Goal: Find specific page/section: Find specific page/section

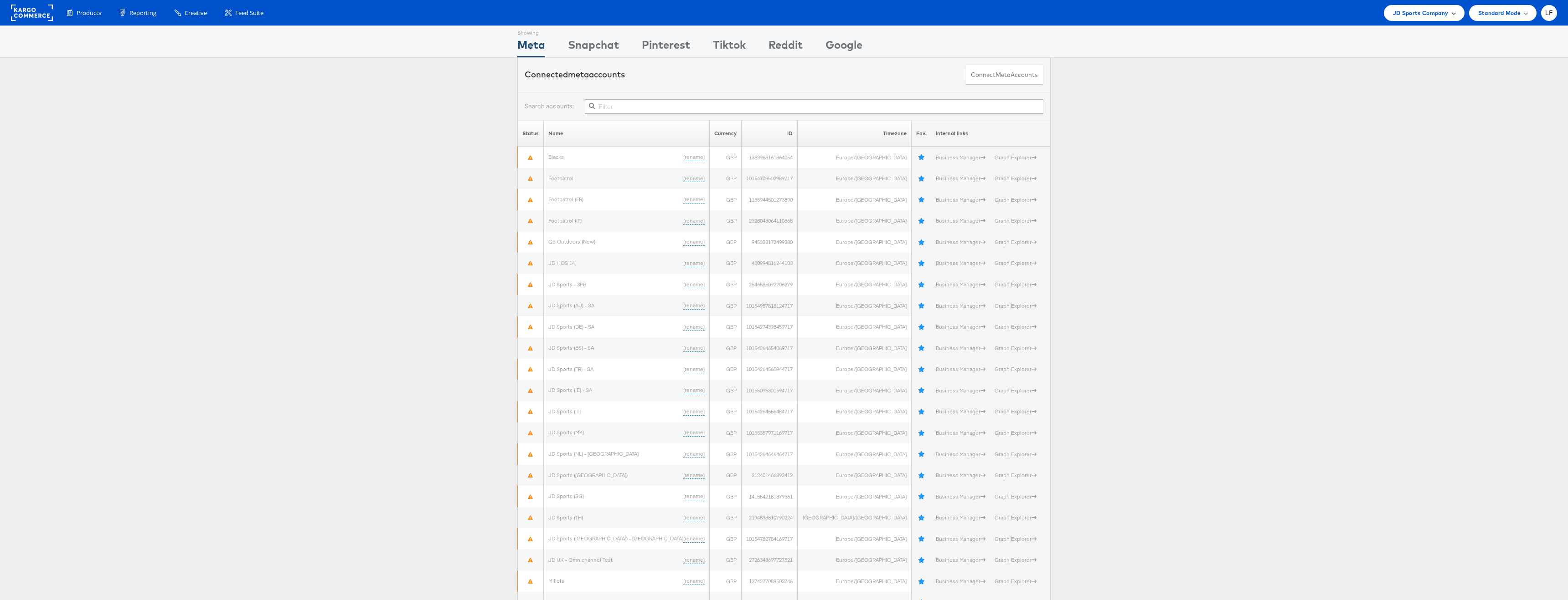
click at [1405, 14] on span "JD Sports Company" at bounding box center [1420, 13] width 56 height 10
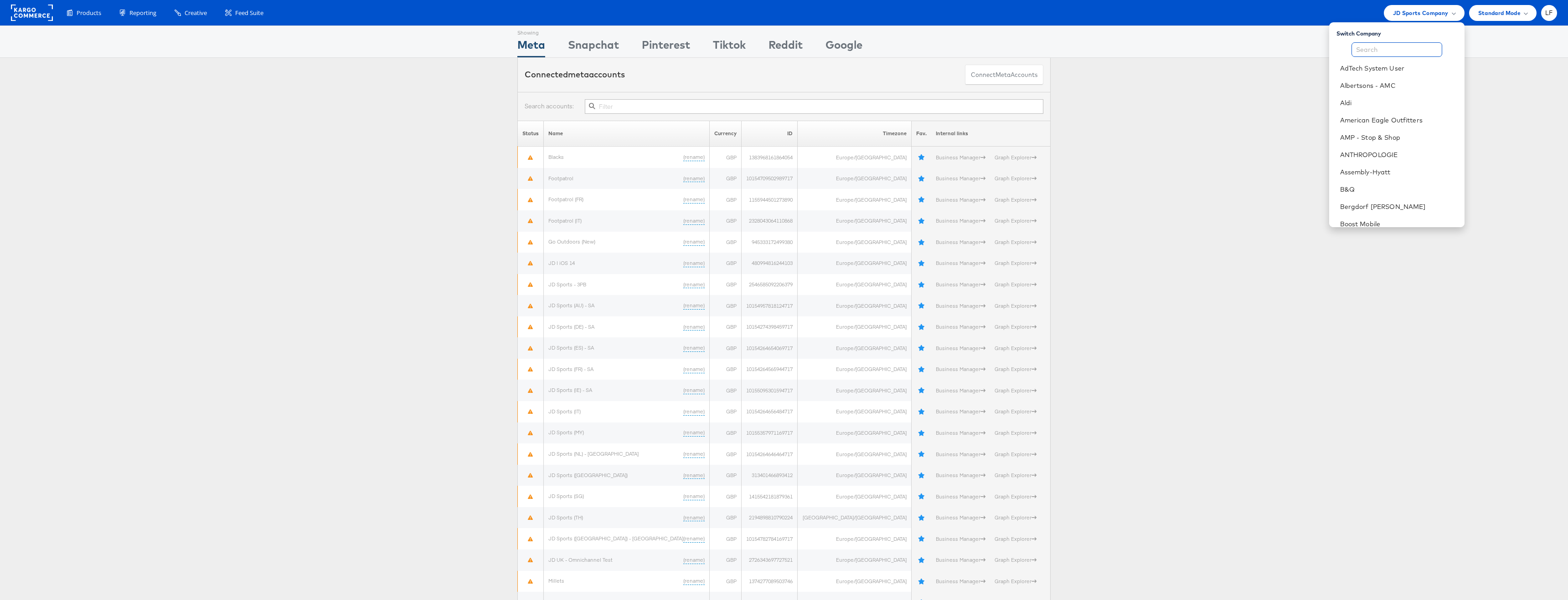
click at [1380, 54] on input "text" at bounding box center [1397, 49] width 91 height 15
type input "coli"
click at [1303, 83] on div "Connected meta accounts Connect meta Accounts" at bounding box center [784, 75] width 1568 height 34
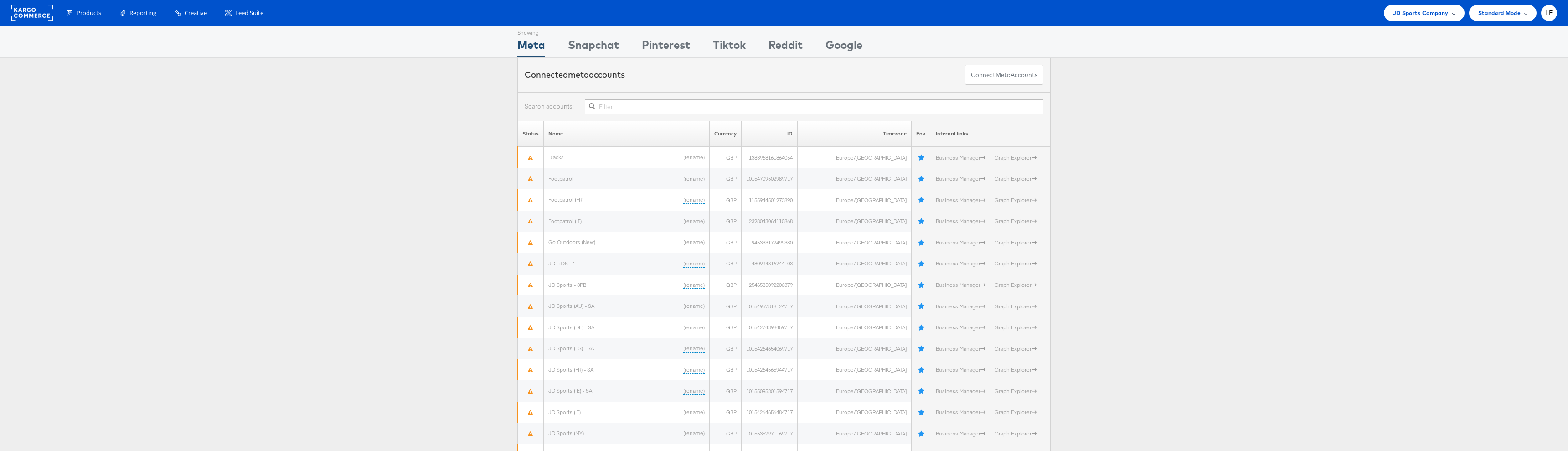
click at [1426, 17] on span "JD Sports Company" at bounding box center [1420, 13] width 56 height 10
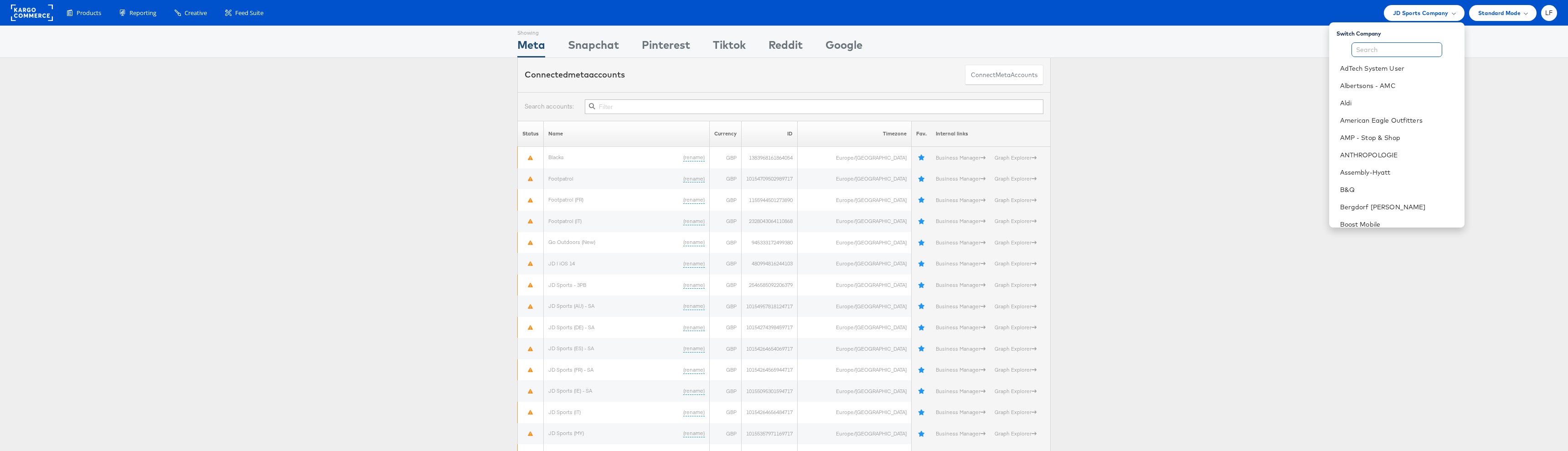
click at [1382, 49] on input "text" at bounding box center [1397, 49] width 91 height 15
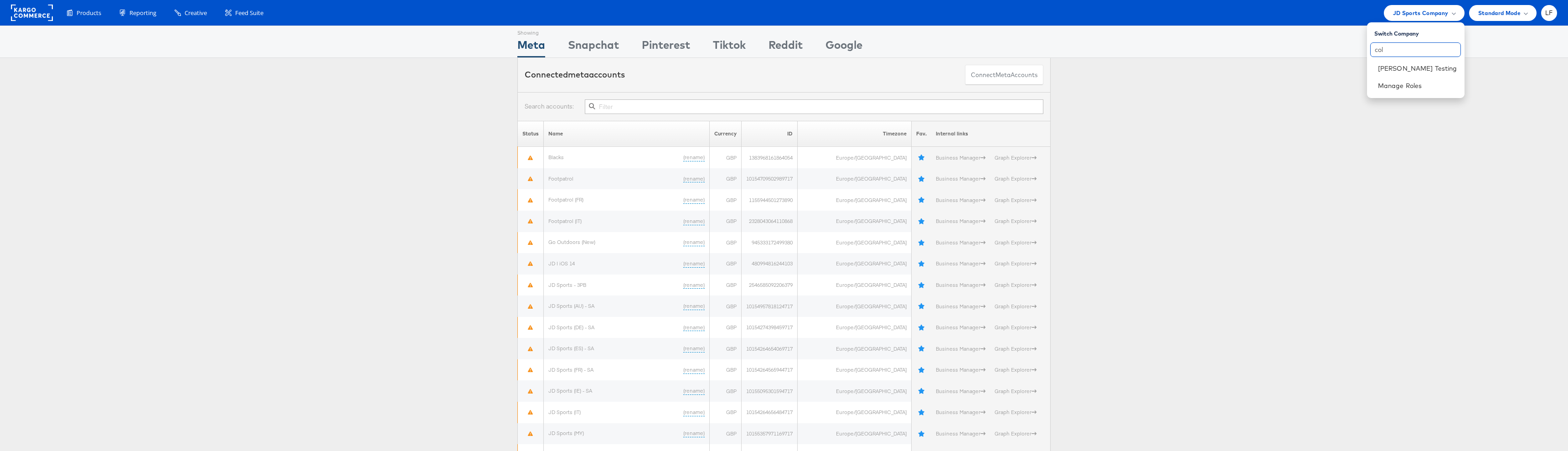
type input "col"
click at [1409, 68] on link "[PERSON_NAME] Testing" at bounding box center [1418, 68] width 80 height 9
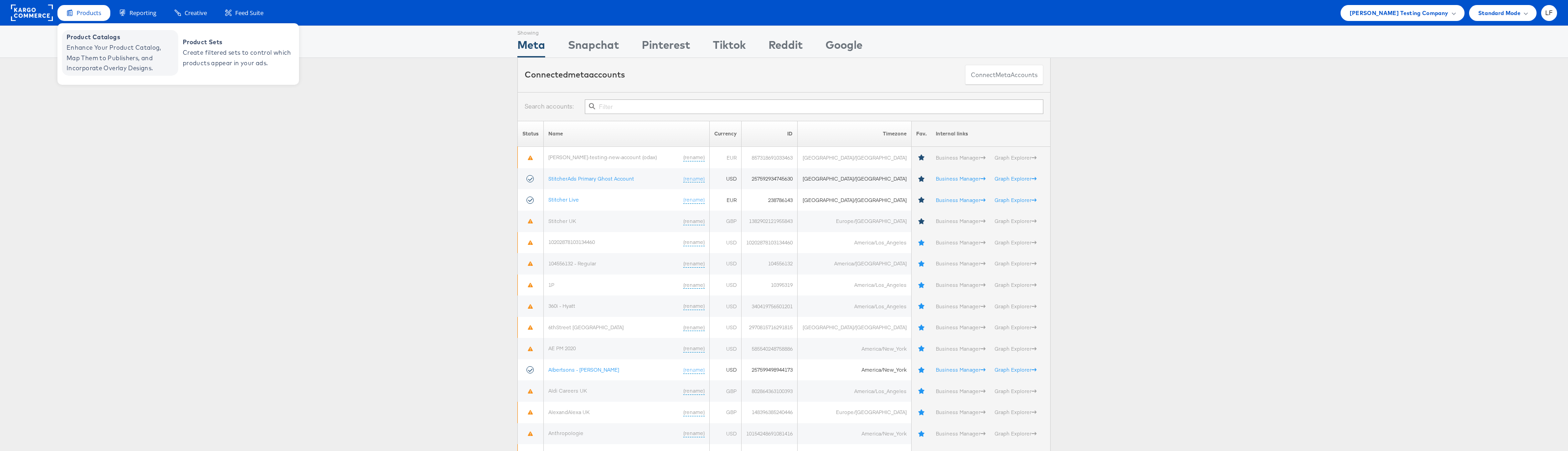
click at [88, 44] on span "Enhance Your Product Catalog, Map Them to Publishers, and Incorporate Overlay D…" at bounding box center [121, 57] width 109 height 31
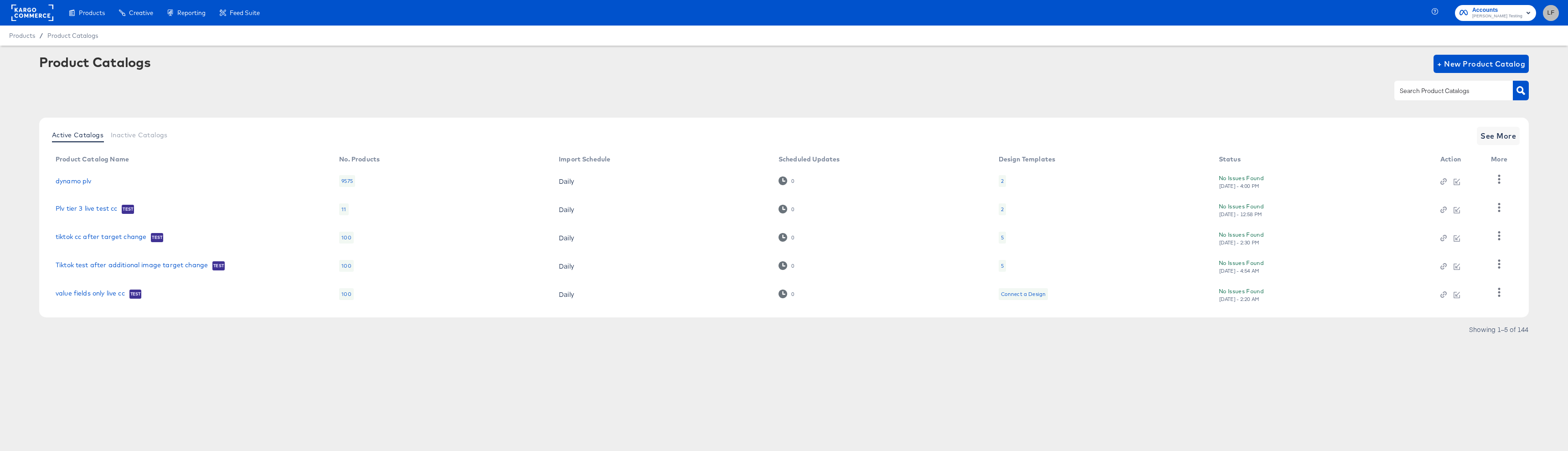
click at [1545, 11] on button "LF" at bounding box center [1550, 13] width 16 height 16
click at [1480, 93] on link "Internal Dashboard" at bounding box center [1501, 91] width 69 height 16
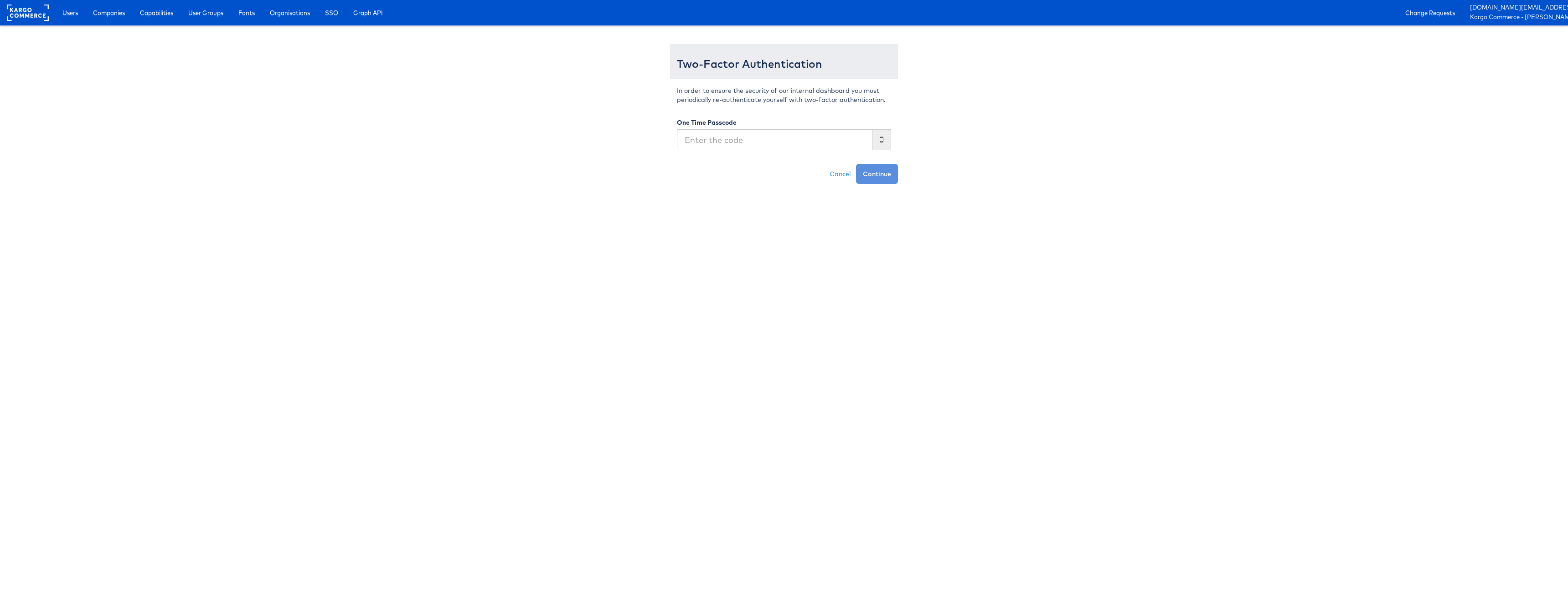
click at [760, 141] on input "text" at bounding box center [775, 139] width 196 height 21
type input "028867"
click at [856, 164] on button "Continue" at bounding box center [877, 174] width 42 height 20
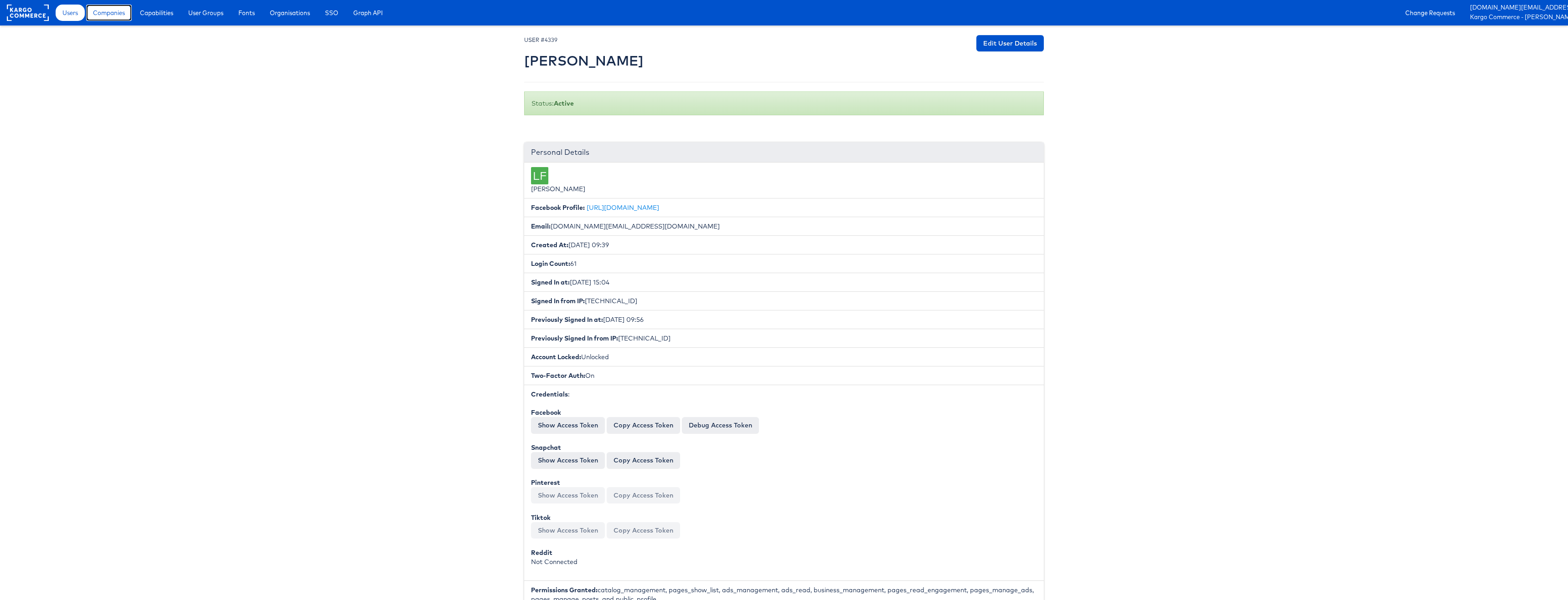
click at [120, 17] on span "Companies" at bounding box center [109, 13] width 32 height 9
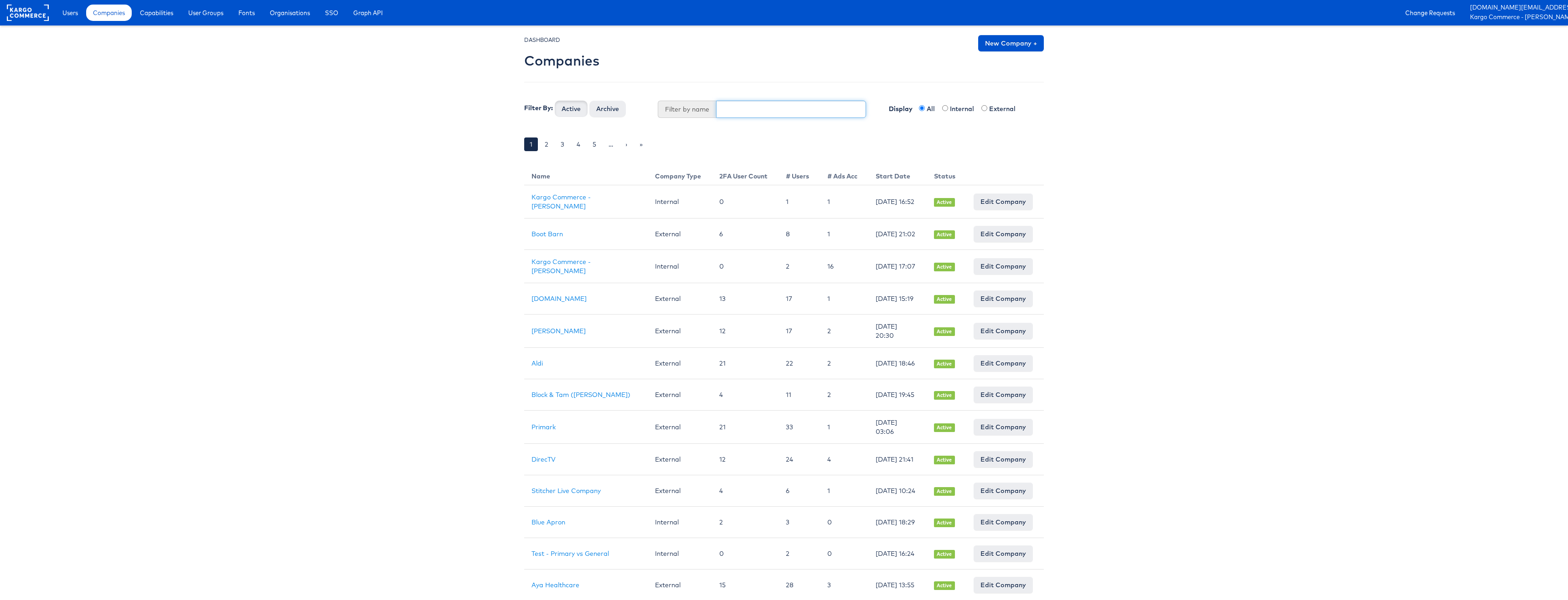
click at [743, 109] on input "text" at bounding box center [791, 109] width 151 height 18
type input "[PERSON_NAME]"
click at [555, 101] on button "Active" at bounding box center [571, 109] width 33 height 16
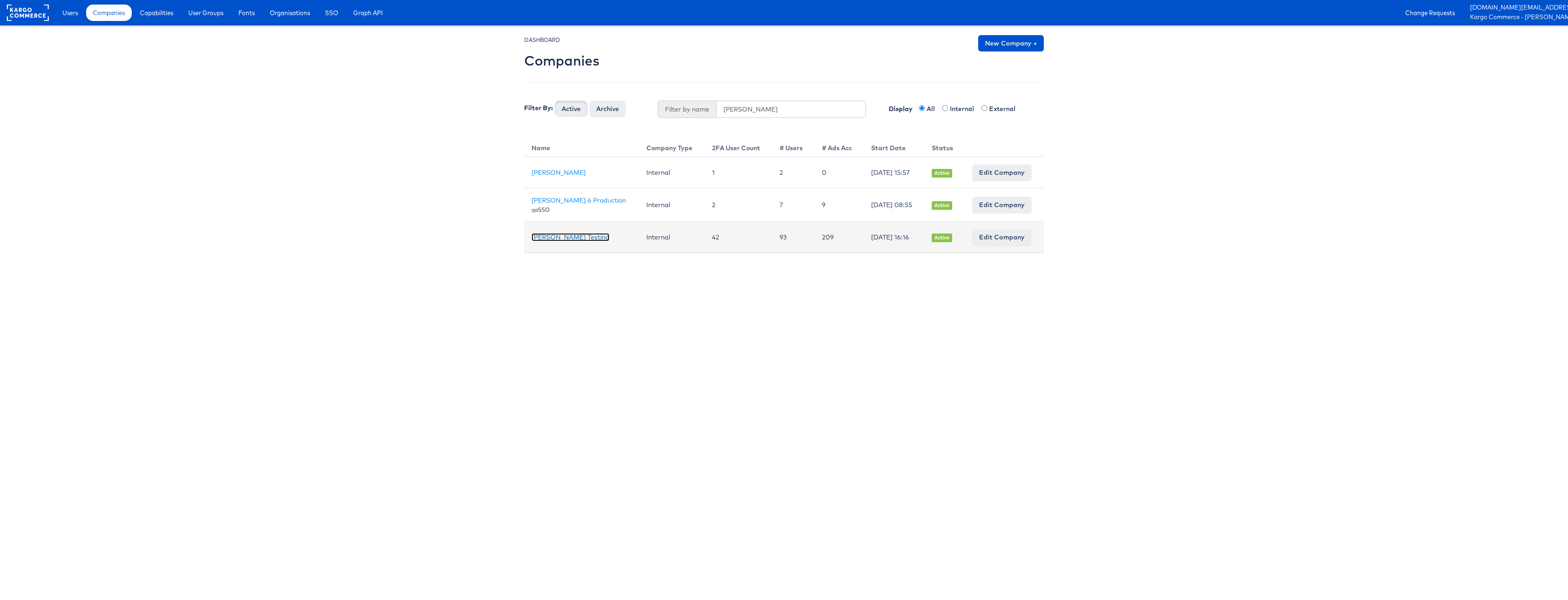
click at [552, 242] on link "[PERSON_NAME] Testing" at bounding box center [571, 237] width 78 height 8
